Goal: Task Accomplishment & Management: Manage account settings

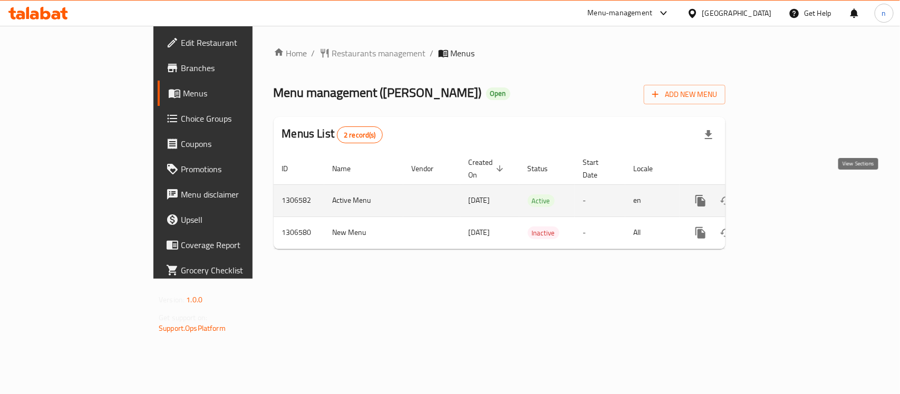
click at [783, 195] on icon "enhanced table" at bounding box center [776, 201] width 13 height 13
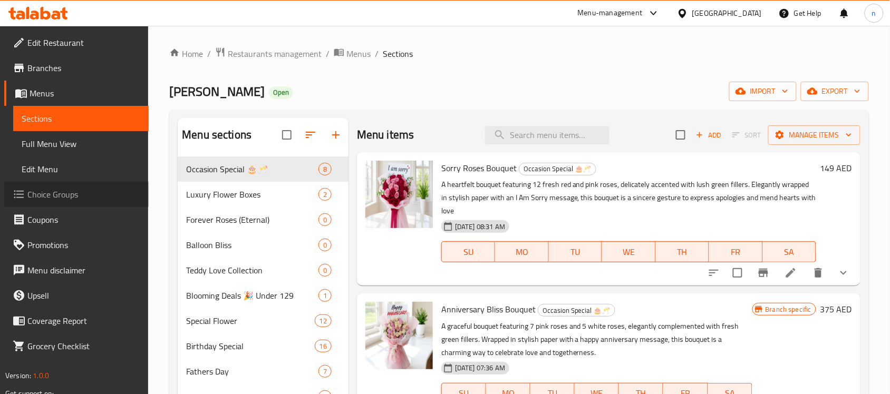
click at [41, 191] on span "Choice Groups" at bounding box center [83, 194] width 113 height 13
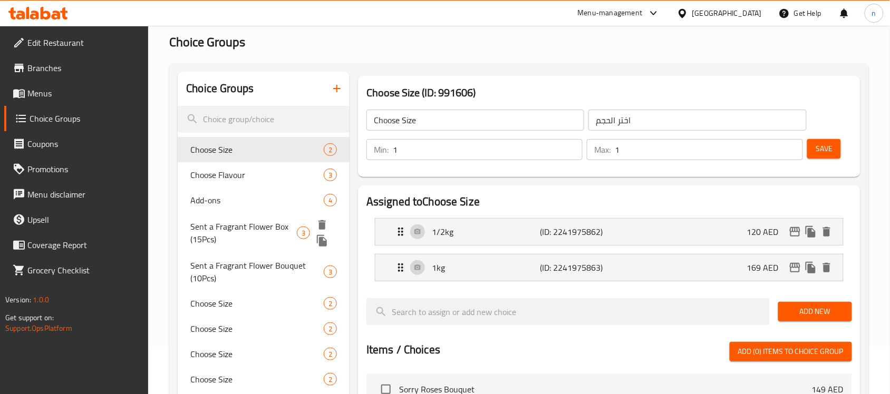
scroll to position [66, 0]
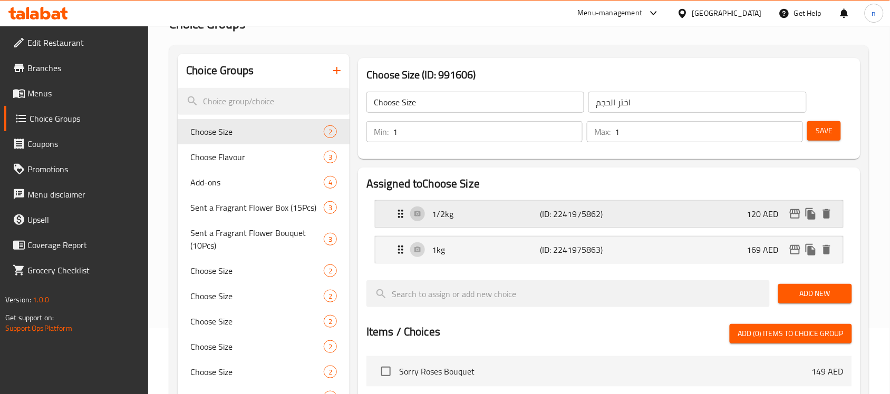
click at [405, 219] on icon "Expand" at bounding box center [400, 214] width 13 height 13
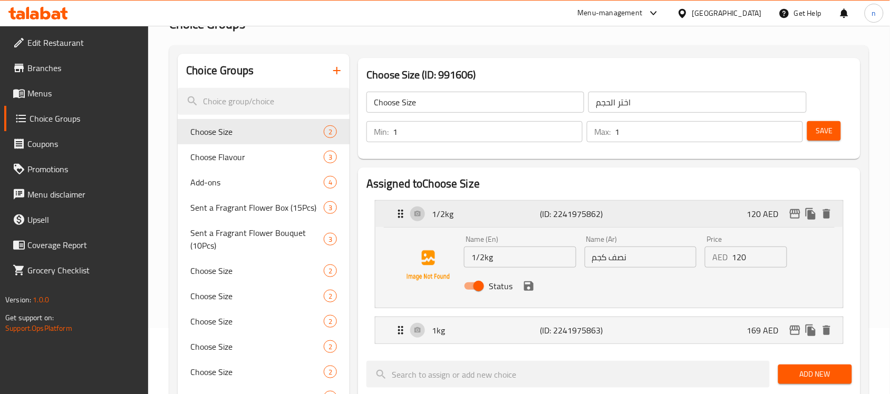
click at [400, 214] on icon "Expand" at bounding box center [400, 214] width 5 height 8
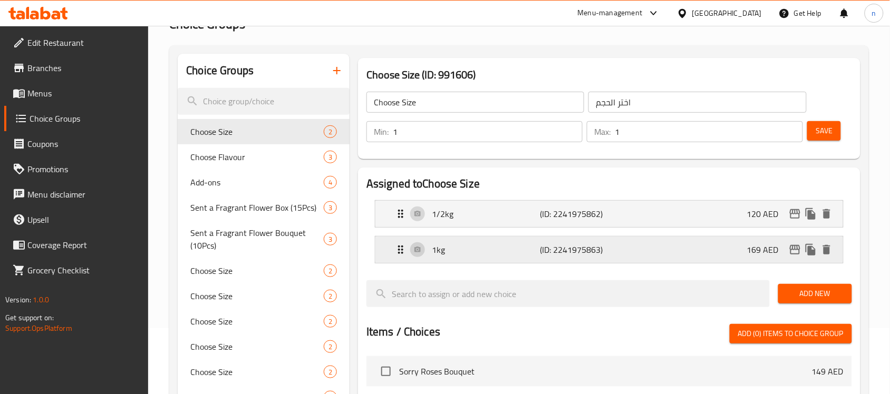
click at [402, 251] on icon "Expand" at bounding box center [400, 250] width 5 height 8
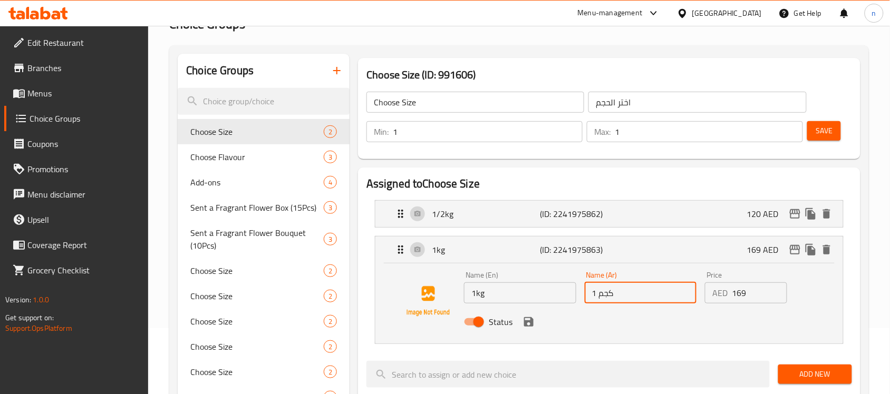
drag, startPoint x: 641, startPoint y: 294, endPoint x: 515, endPoint y: 288, distance: 125.6
click at [517, 288] on div "Name (En) 1kg Name (En) Name (Ar) 1 كجم Name (Ar) Price AED 169 Price Status" at bounding box center [641, 301] width 362 height 69
click at [402, 255] on icon "Expand" at bounding box center [400, 250] width 13 height 13
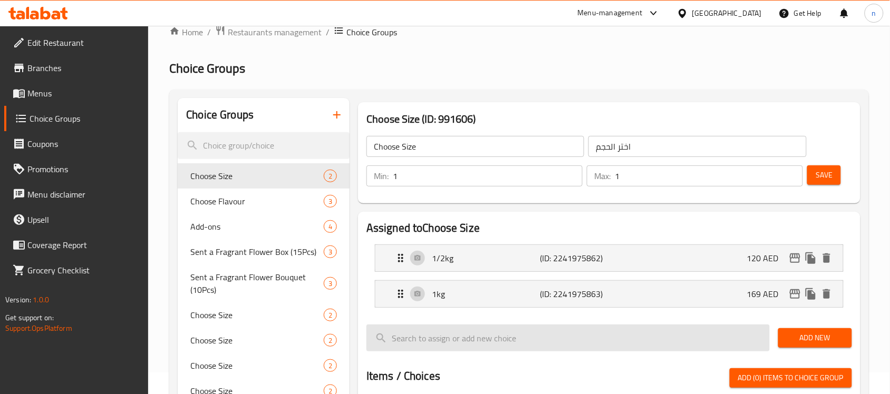
scroll to position [0, 0]
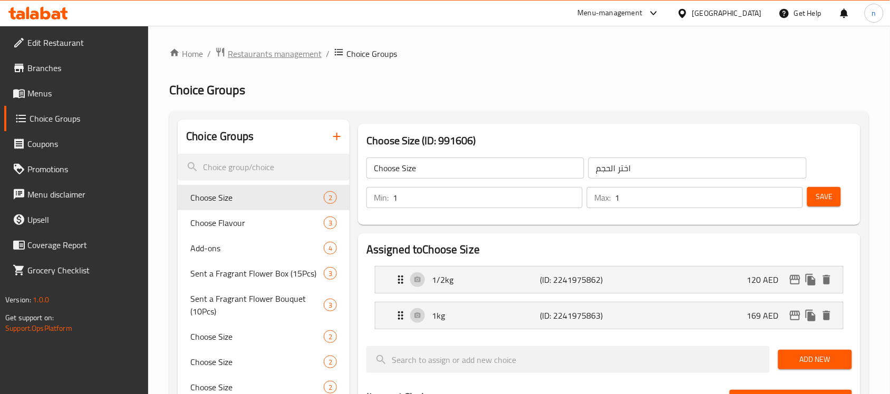
click at [267, 54] on span "Restaurants management" at bounding box center [275, 53] width 94 height 13
